Goal: Information Seeking & Learning: Understand process/instructions

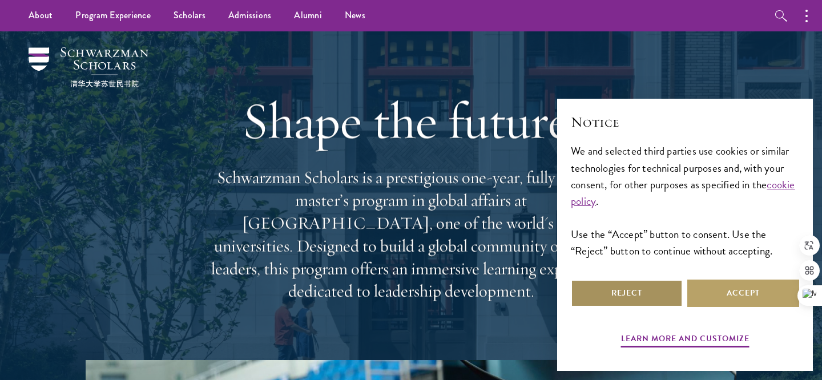
click at [667, 289] on button "Reject" at bounding box center [627, 293] width 112 height 27
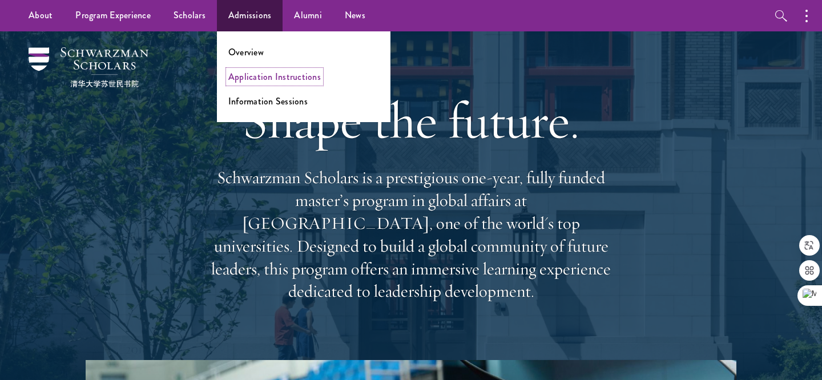
click at [254, 78] on link "Application Instructions" at bounding box center [274, 76] width 92 height 13
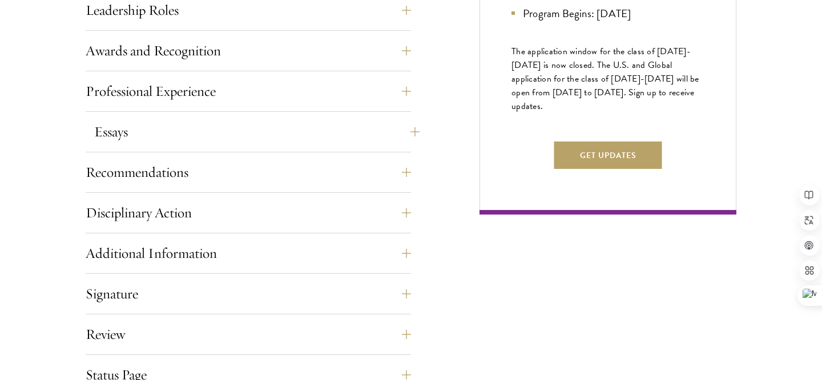
scroll to position [706, 0]
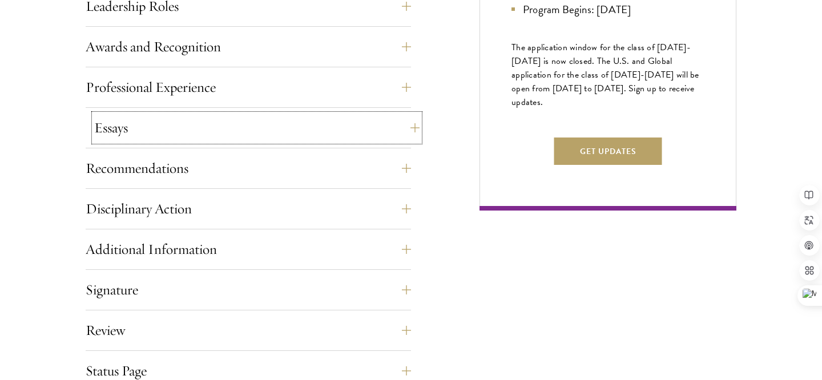
click at [407, 132] on button "Essays" at bounding box center [256, 127] width 325 height 27
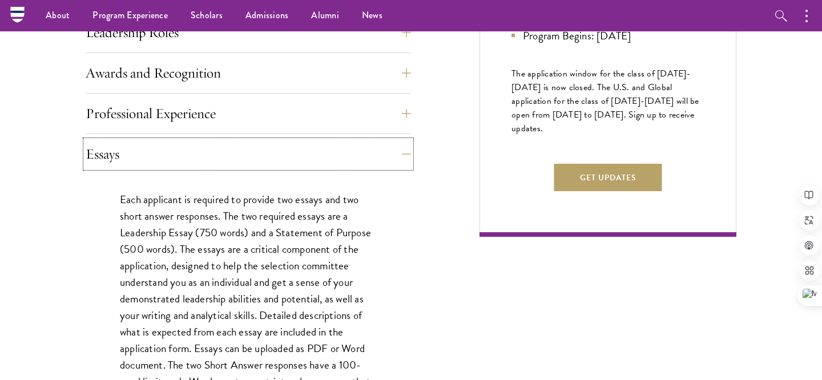
scroll to position [670, 0]
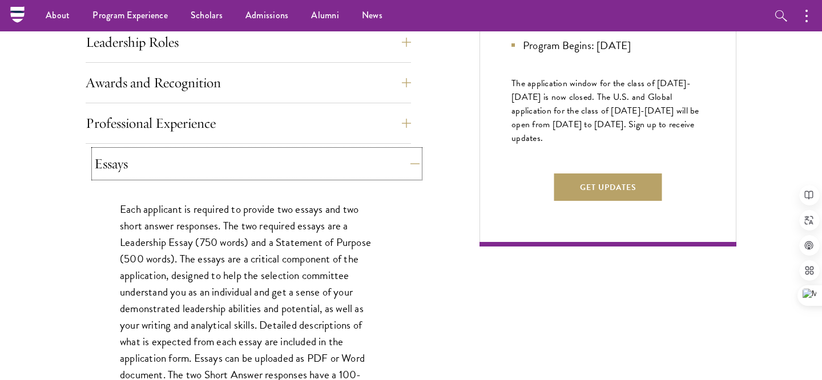
click at [401, 161] on button "Essays" at bounding box center [256, 163] width 325 height 27
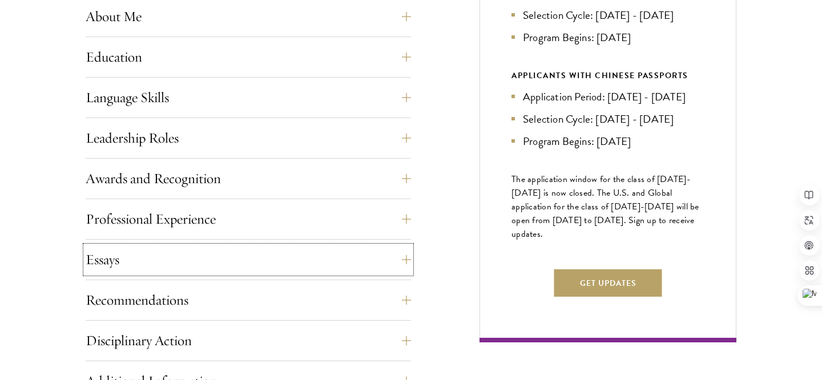
scroll to position [575, 0]
click at [412, 135] on button "Leadership Roles" at bounding box center [256, 137] width 325 height 27
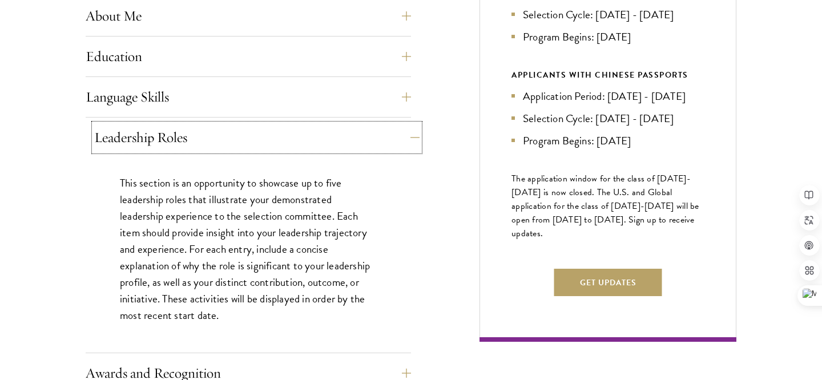
click at [412, 135] on button "Leadership Roles" at bounding box center [256, 137] width 325 height 27
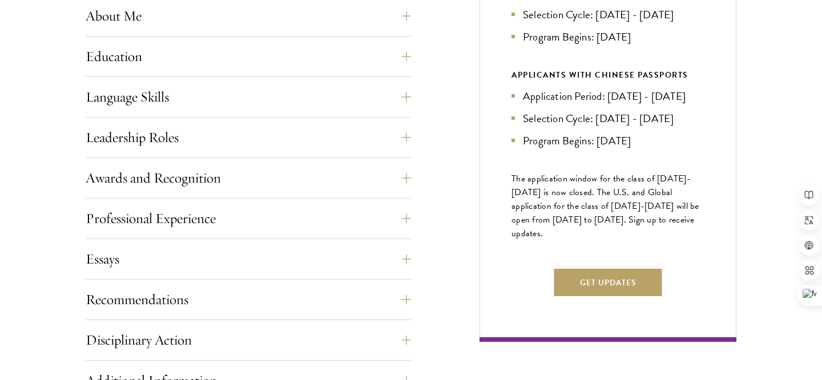
click at [39, 123] on div "Start the Process Take the first step toward joining a global community that wi…" at bounding box center [411, 160] width 822 height 806
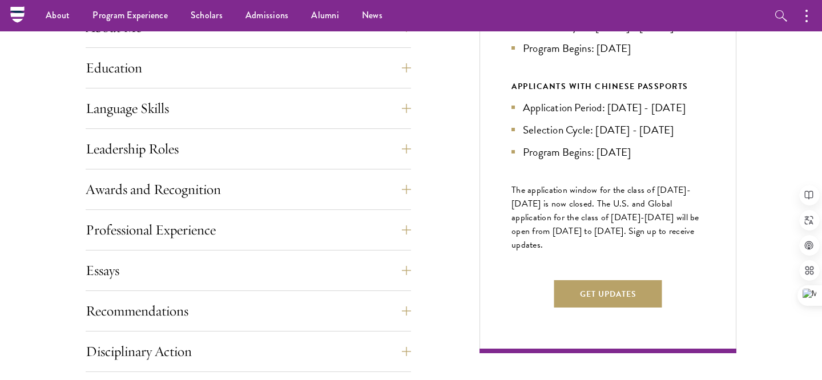
scroll to position [550, 0]
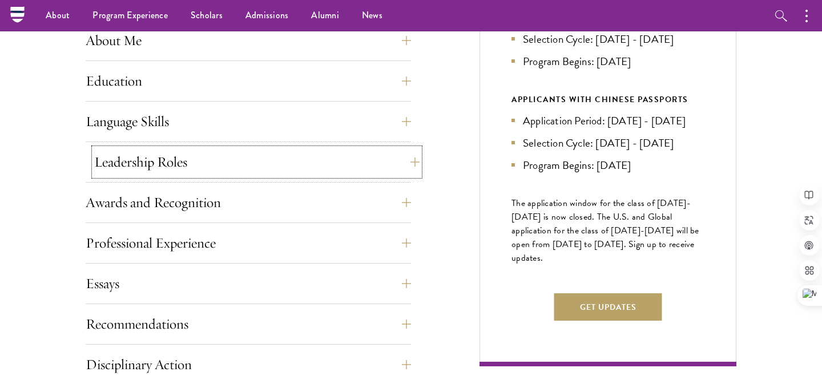
click at [281, 160] on button "Leadership Roles" at bounding box center [256, 161] width 325 height 27
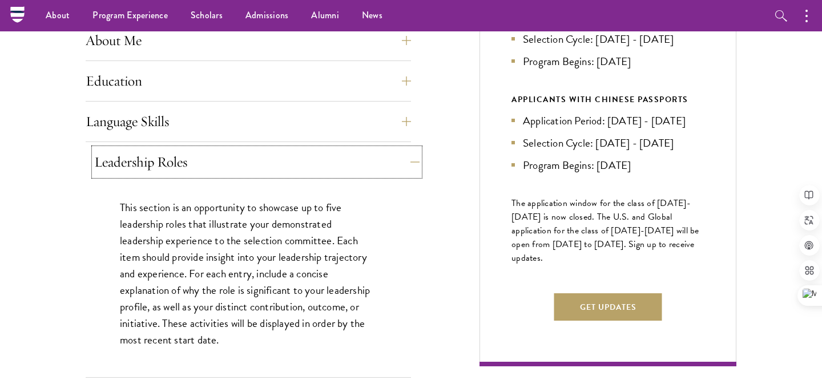
click at [413, 156] on button "Leadership Roles" at bounding box center [256, 161] width 325 height 27
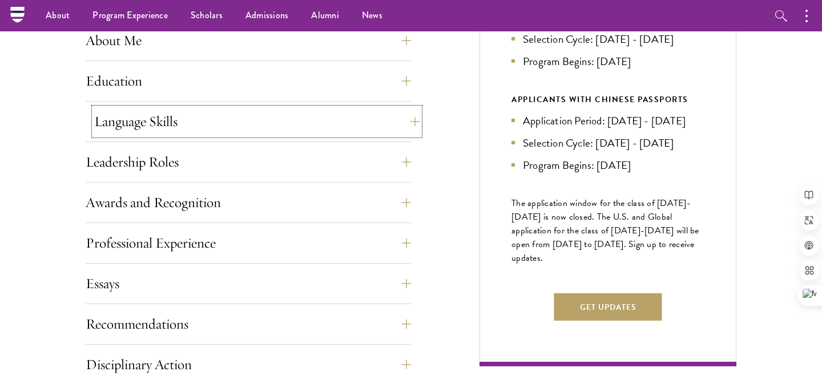
click at [414, 116] on button "Language Skills" at bounding box center [256, 121] width 325 height 27
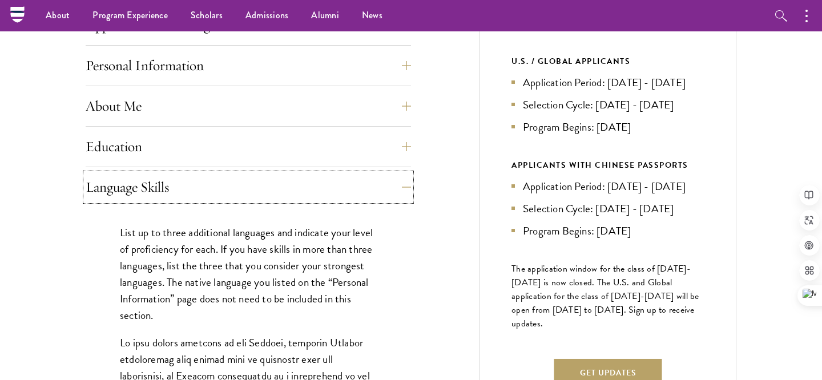
scroll to position [465, 0]
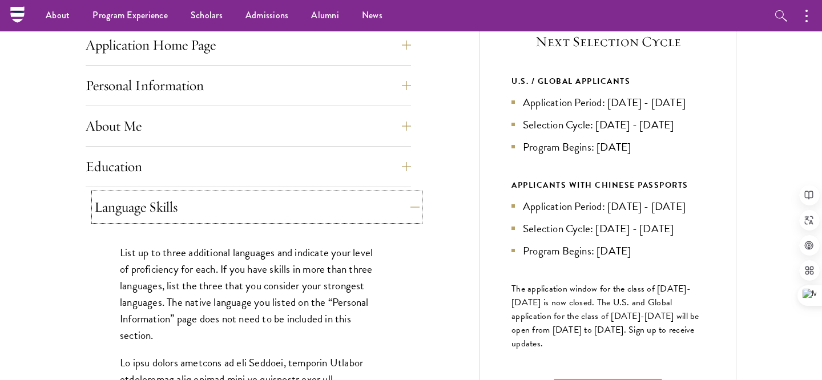
click at [106, 207] on button "Language Skills" at bounding box center [256, 206] width 325 height 27
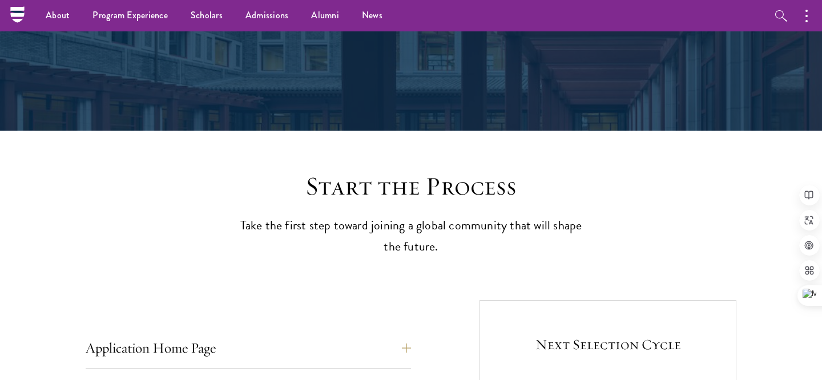
scroll to position [152, 0]
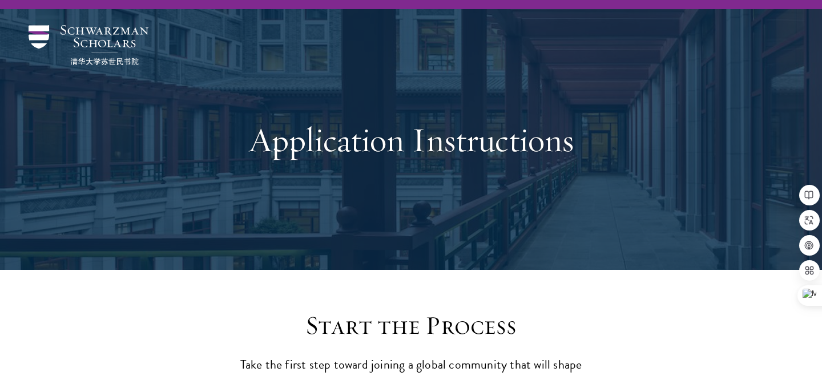
scroll to position [0, 0]
